Goal: Navigation & Orientation: Find specific page/section

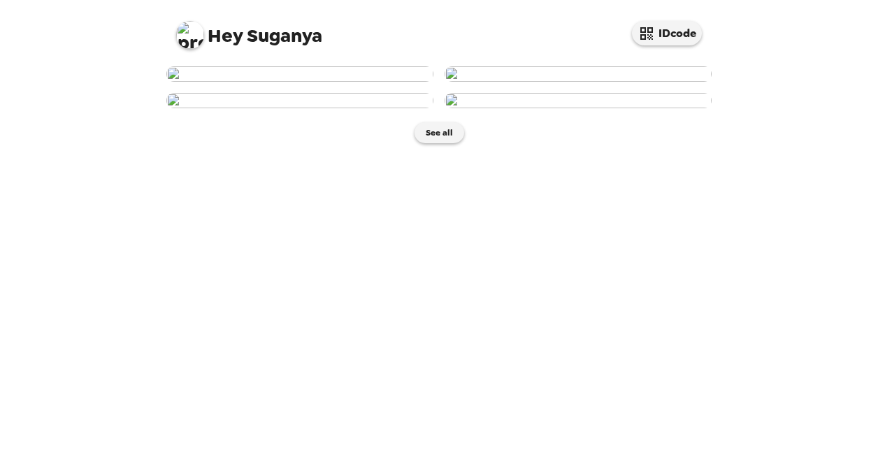
scroll to position [326, 0]
click at [436, 143] on button "See all" at bounding box center [440, 132] width 50 height 21
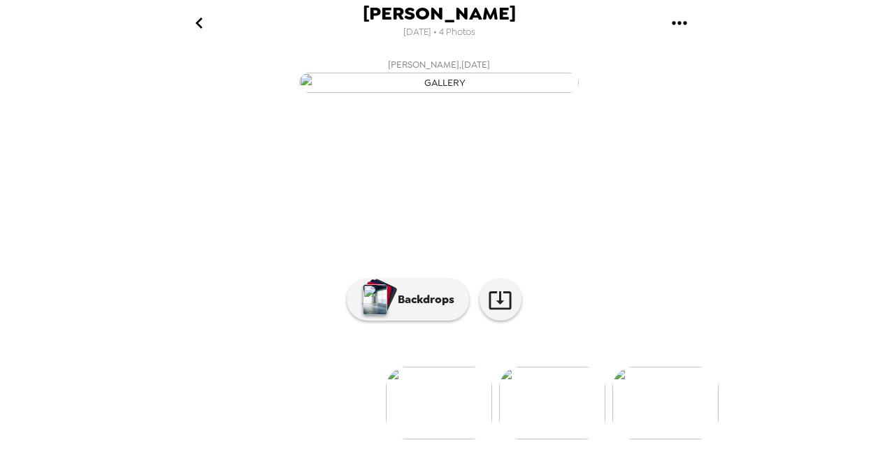
scroll to position [159, 0]
click at [527, 398] on img at bounding box center [552, 403] width 106 height 73
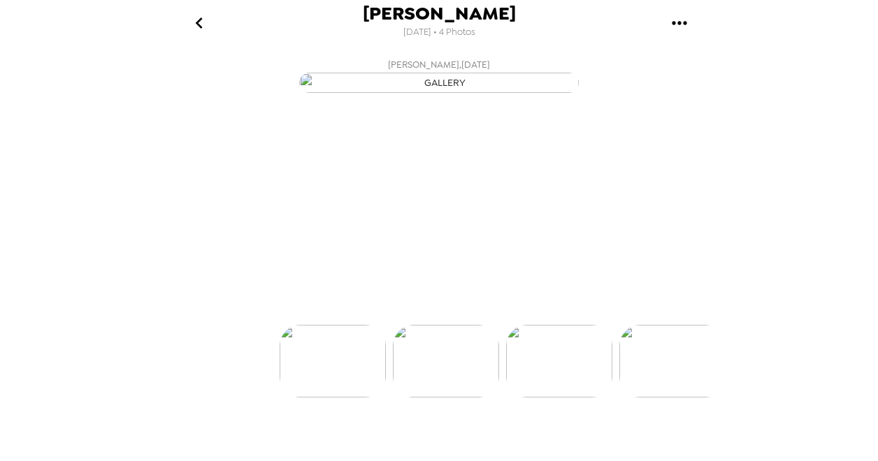
scroll to position [0, 112]
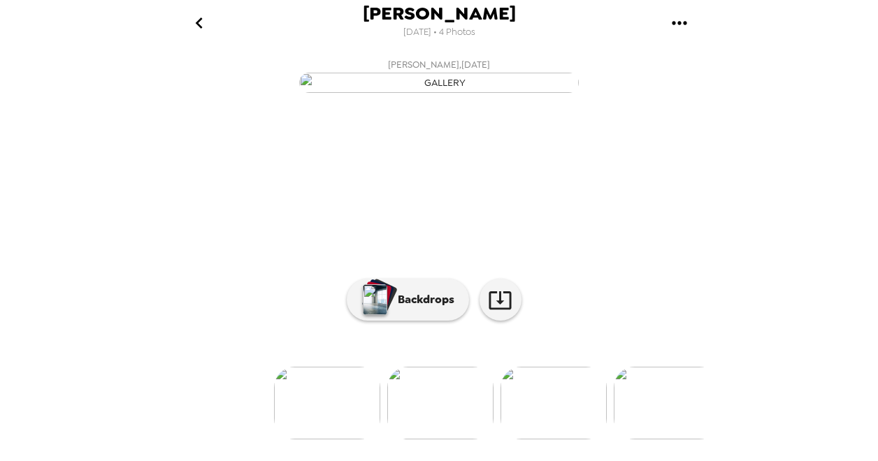
click at [563, 429] on img at bounding box center [554, 403] width 106 height 73
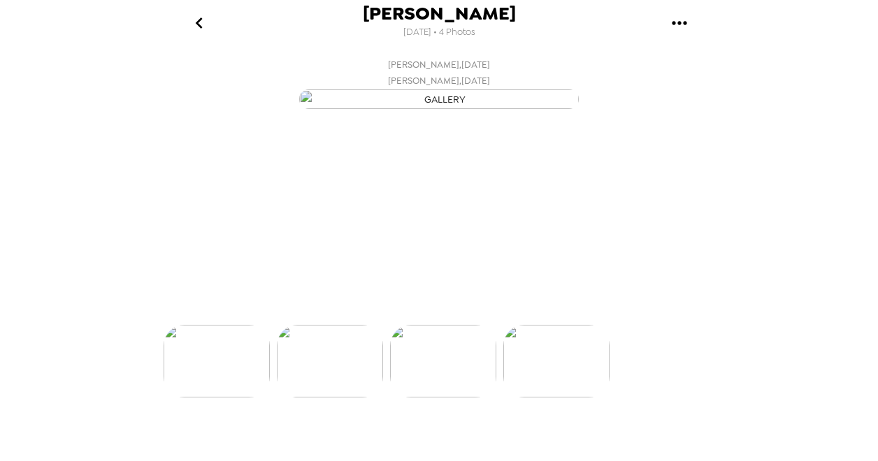
scroll to position [0, 224]
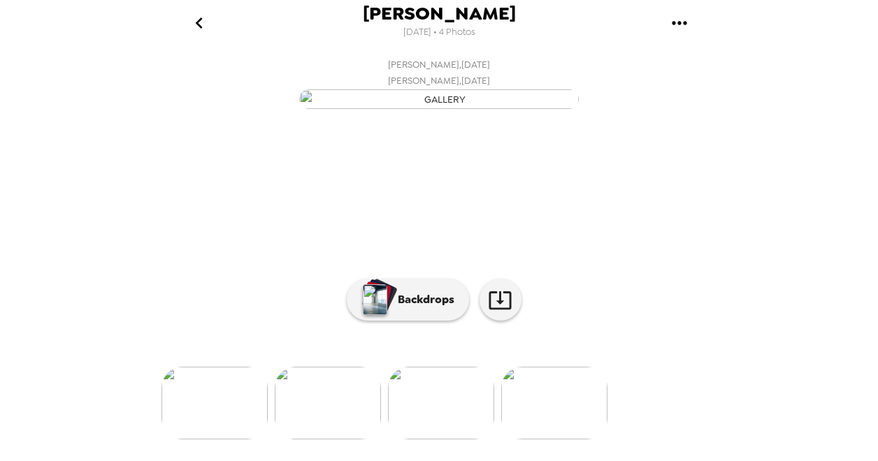
click at [556, 429] on img at bounding box center [554, 403] width 106 height 73
click at [199, 19] on icon "go back" at bounding box center [198, 22] width 7 height 11
